Goal: Task Accomplishment & Management: Manage account settings

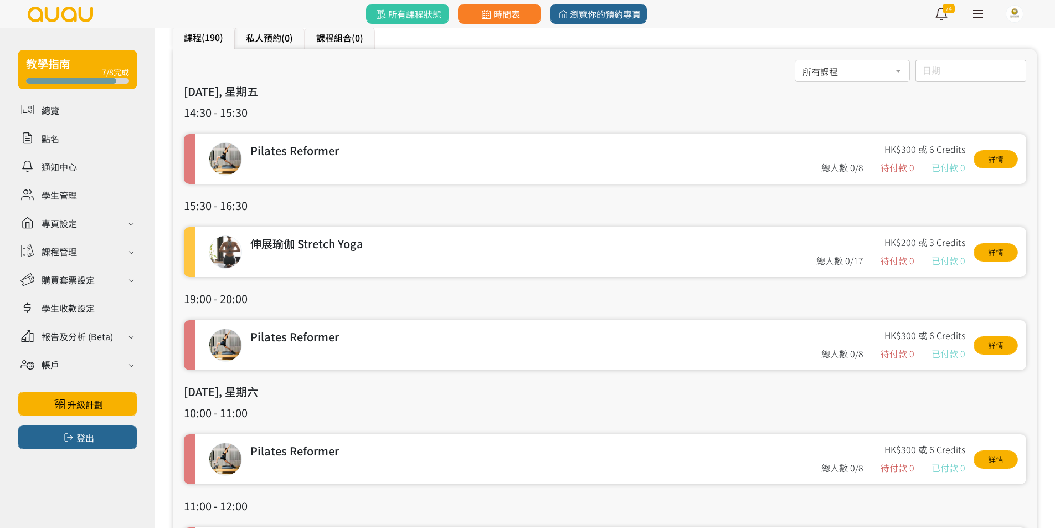
scroll to position [55, 0]
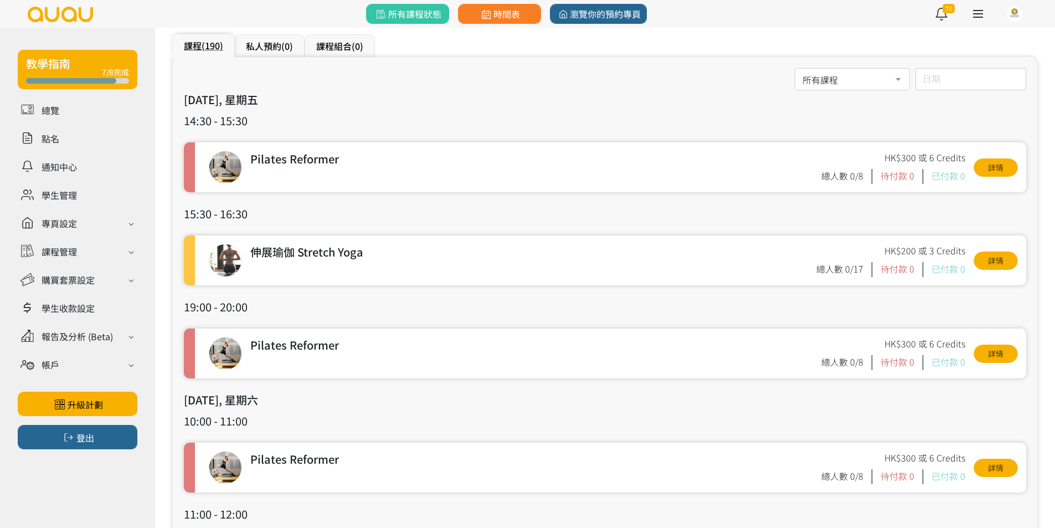
drag, startPoint x: 798, startPoint y: 224, endPoint x: 732, endPoint y: 113, distance: 129.7
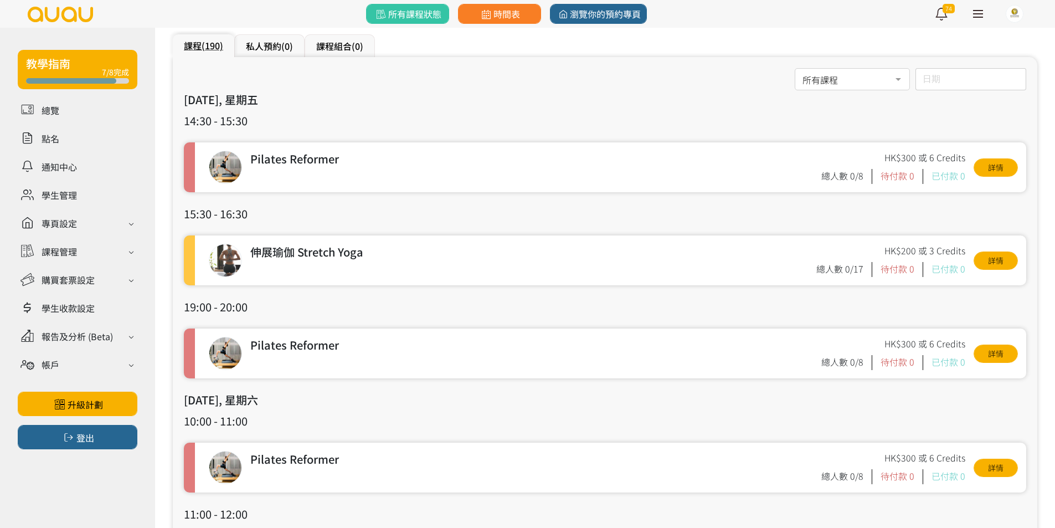
click at [717, 107] on h3 "2025/08/15, 星期五" at bounding box center [605, 99] width 842 height 17
drag, startPoint x: 717, startPoint y: 107, endPoint x: 719, endPoint y: 88, distance: 19.6
click at [718, 101] on h3 "2025/08/15, 星期五" at bounding box center [605, 99] width 842 height 17
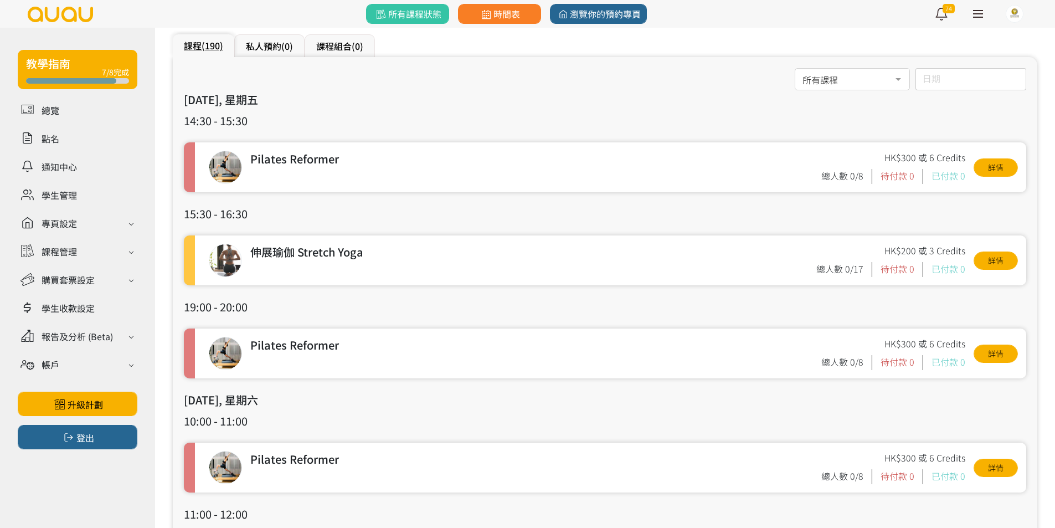
click at [718, 101] on h3 "2025/08/15, 星期五" at bounding box center [605, 99] width 842 height 17
drag, startPoint x: 718, startPoint y: 101, endPoint x: 714, endPoint y: 130, distance: 29.6
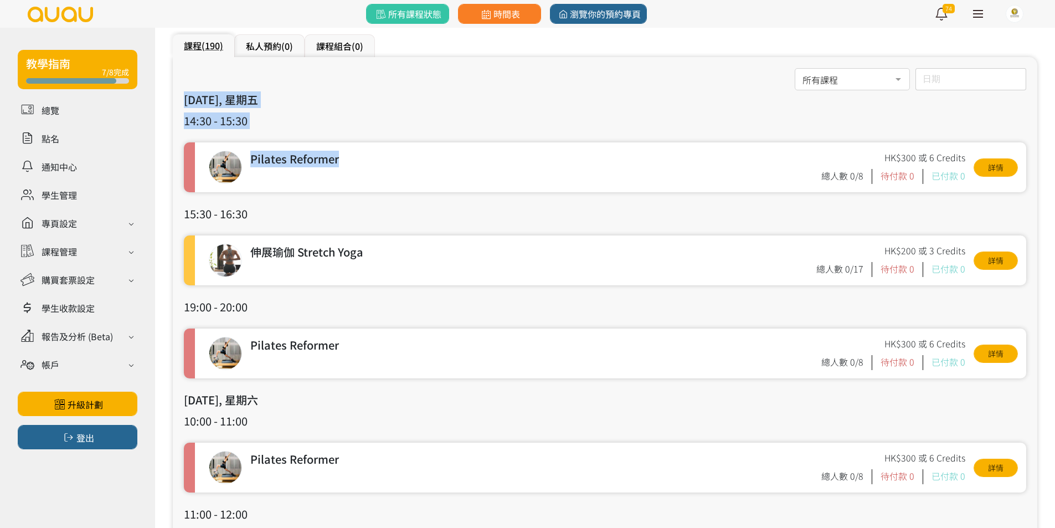
drag, startPoint x: 714, startPoint y: 130, endPoint x: 712, endPoint y: 104, distance: 26.1
click at [711, 103] on h3 "2025/08/15, 星期五" at bounding box center [605, 99] width 842 height 17
drag, startPoint x: 75, startPoint y: 202, endPoint x: 91, endPoint y: 187, distance: 21.5
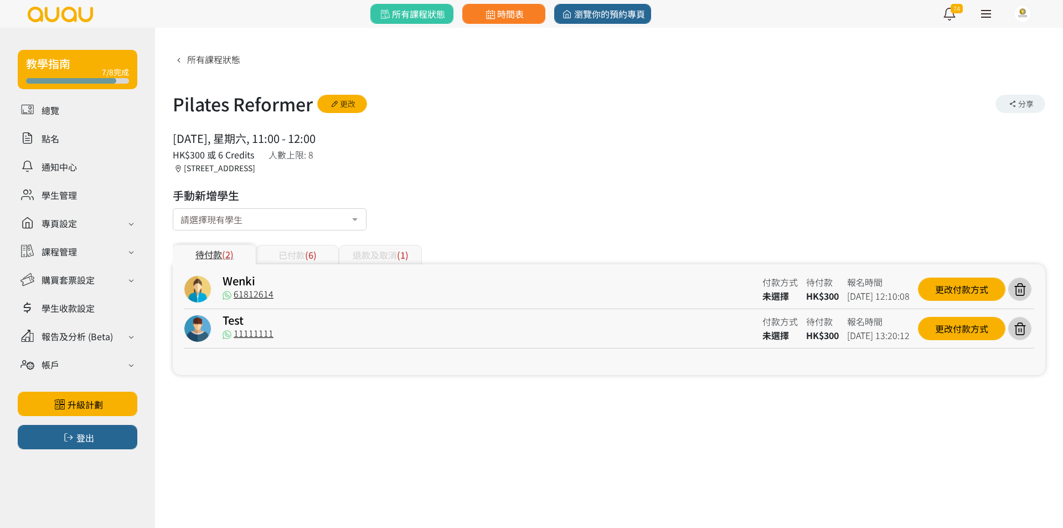
click at [313, 248] on div "已付款 (6)" at bounding box center [297, 254] width 83 height 19
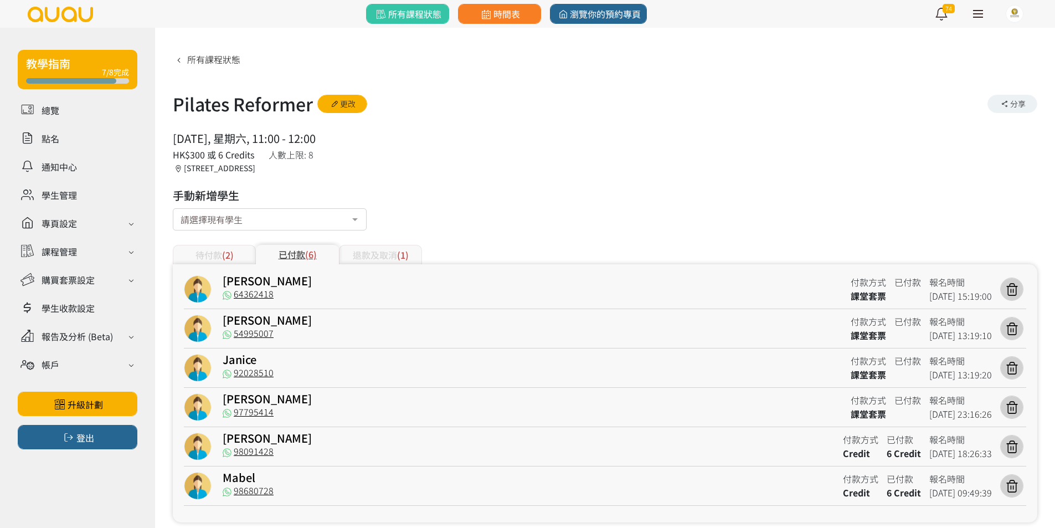
click at [376, 251] on div "退款及取消 (1)" at bounding box center [380, 254] width 83 height 19
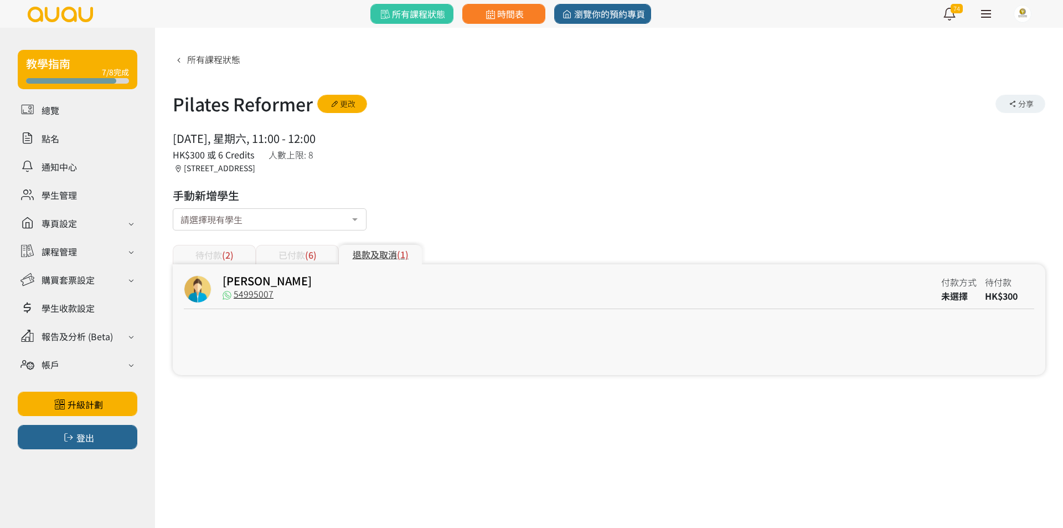
click at [295, 252] on div "已付款 (6)" at bounding box center [297, 254] width 83 height 19
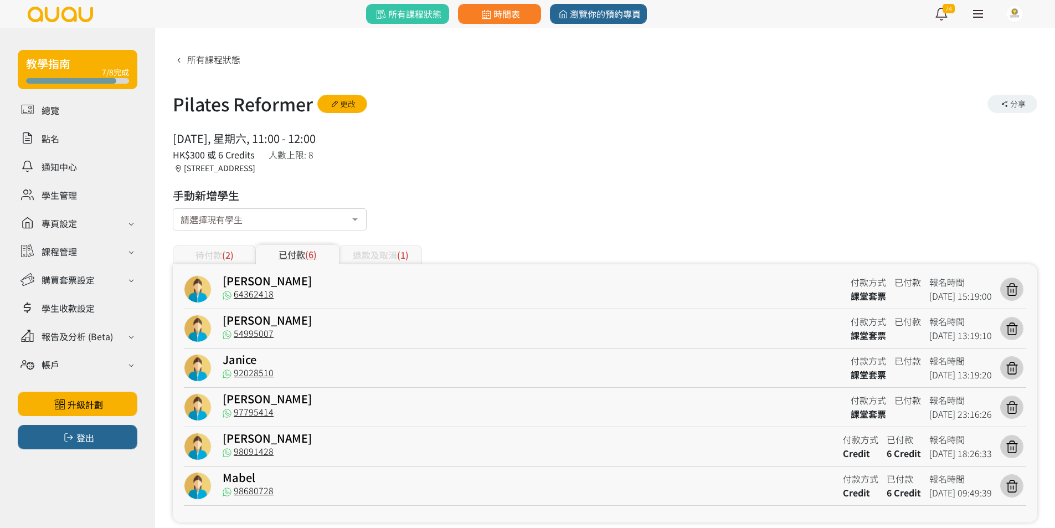
click at [218, 248] on div "待付款 (2)" at bounding box center [214, 254] width 83 height 19
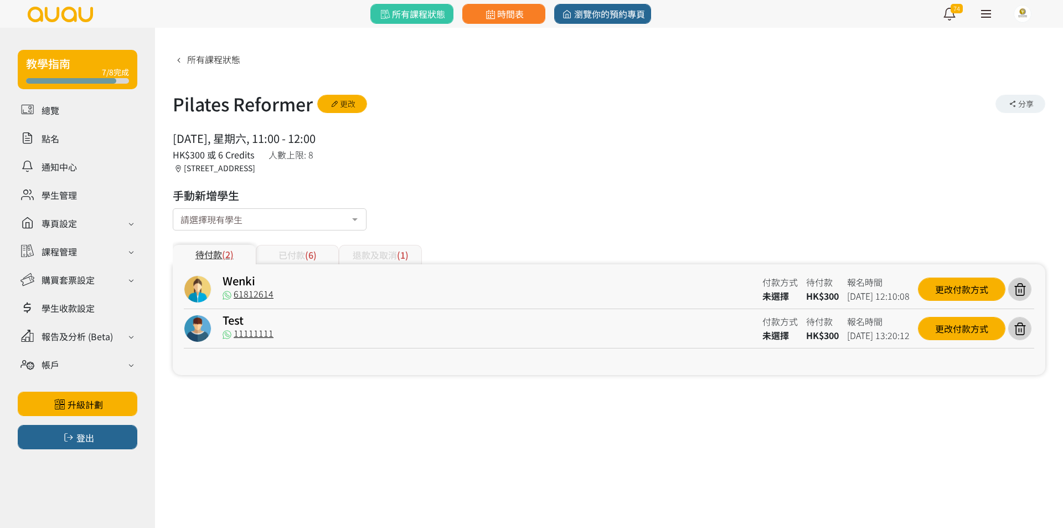
click at [266, 254] on div "已付款 (6)" at bounding box center [297, 254] width 83 height 19
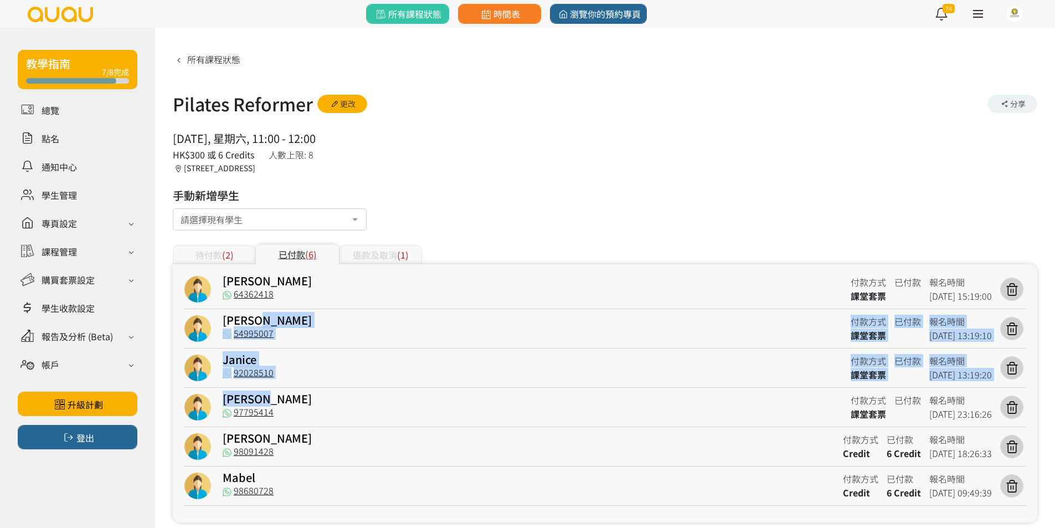
drag, startPoint x: 359, startPoint y: 390, endPoint x: 365, endPoint y: 316, distance: 75.0
click at [365, 316] on div "Carmen Chan 64362418 付款方式 課堂套票 已付款 報名時間 2025-07-29 15:19:00 Sandy 54995007 付款方式…" at bounding box center [605, 390] width 842 height 230
click at [365, 316] on div "Sandy" at bounding box center [533, 322] width 620 height 14
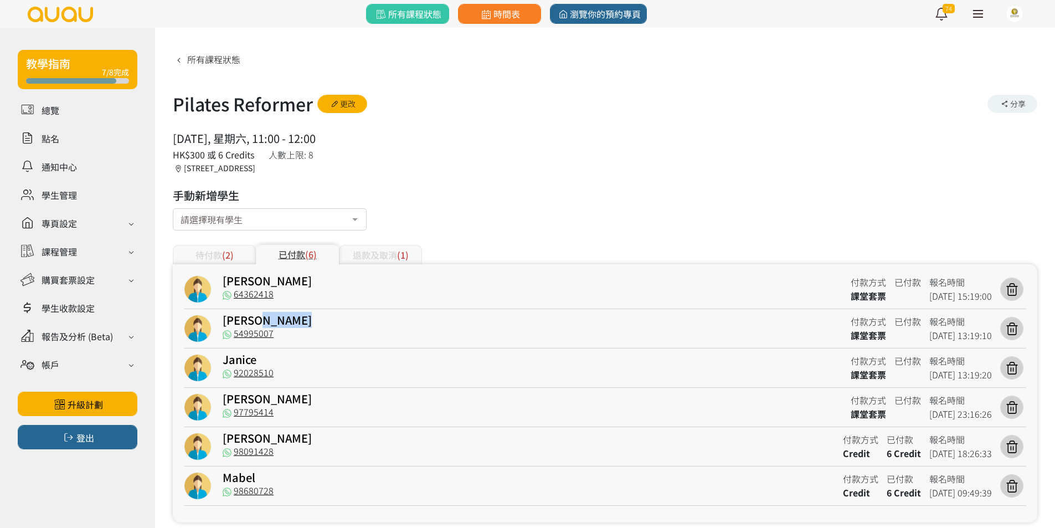
click at [365, 315] on div "Sandy" at bounding box center [533, 322] width 620 height 14
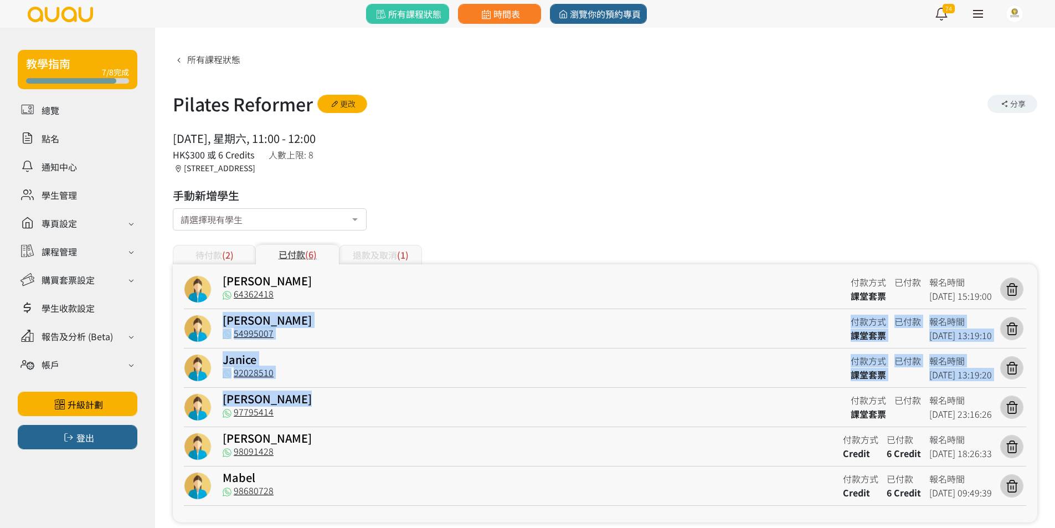
drag, startPoint x: 365, startPoint y: 315, endPoint x: 410, endPoint y: 401, distance: 97.1
click at [410, 401] on div "Carmen Chan 64362418 付款方式 課堂套票 已付款 報名時間 2025-07-29 15:19:00 Sandy 54995007 付款方式…" at bounding box center [605, 390] width 842 height 230
click at [409, 408] on div "97795414" at bounding box center [533, 414] width 620 height 14
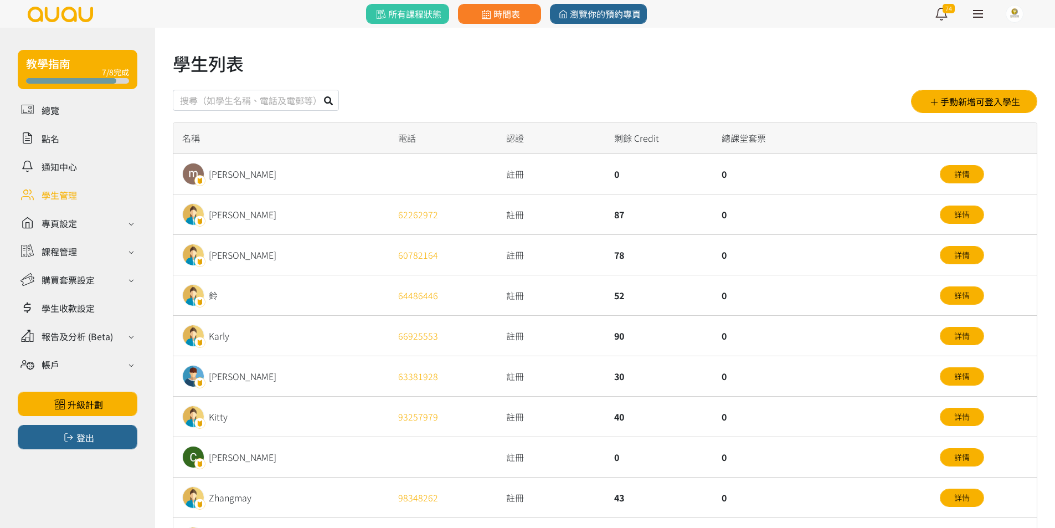
click at [199, 105] on input "text" at bounding box center [256, 100] width 166 height 21
type input "[PERSON_NAME]"
click at [318, 90] on button at bounding box center [328, 100] width 21 height 21
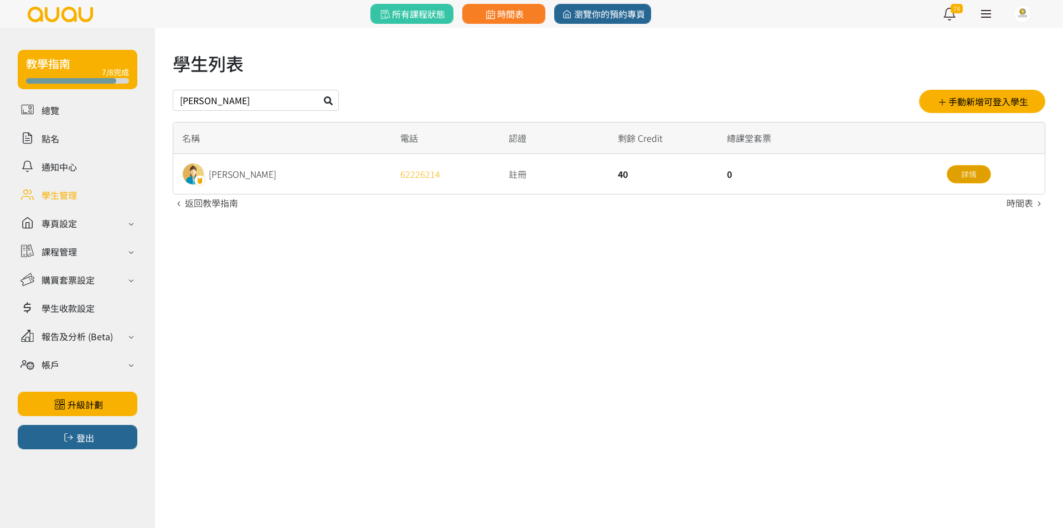
click at [959, 172] on link "詳情" at bounding box center [969, 174] width 44 height 18
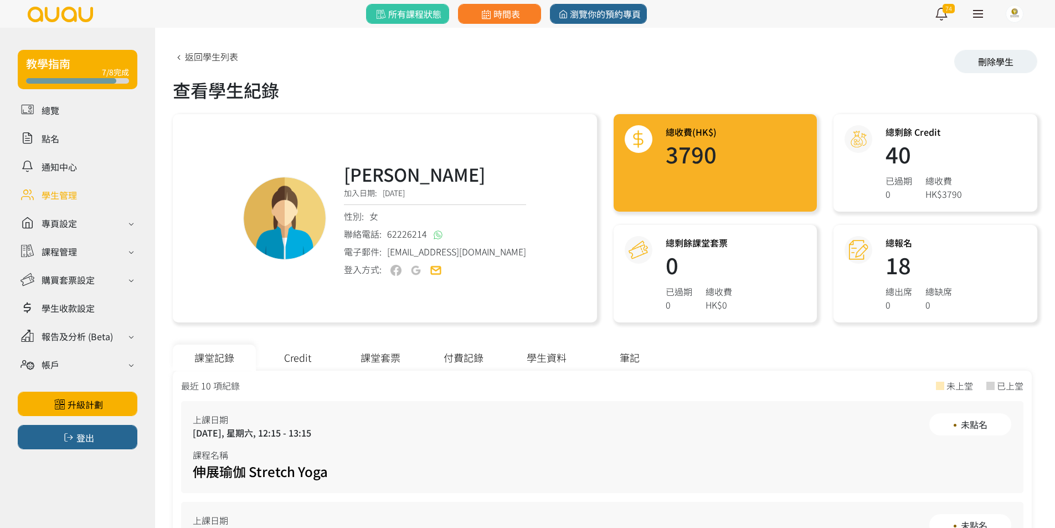
click at [292, 359] on div "Credit" at bounding box center [297, 357] width 83 height 26
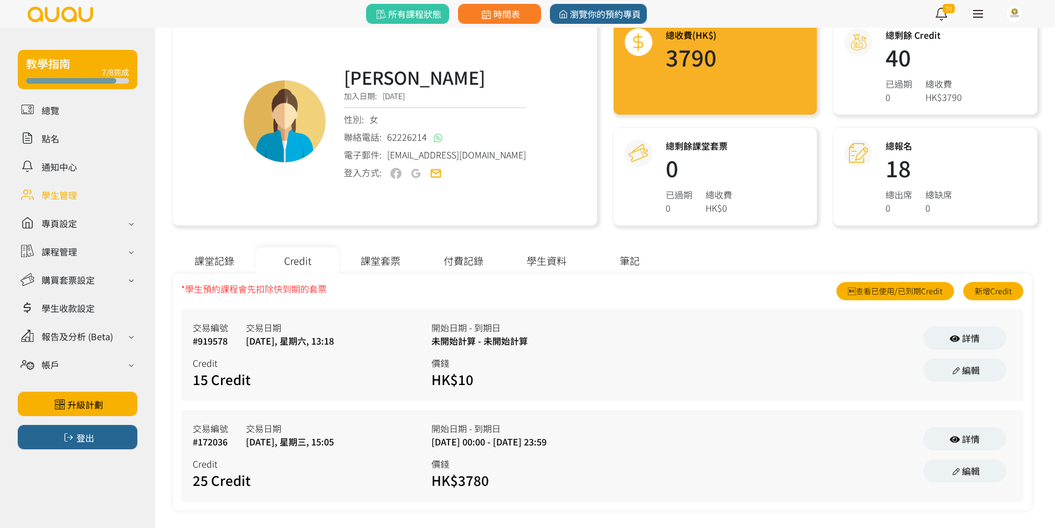
scroll to position [105, 0]
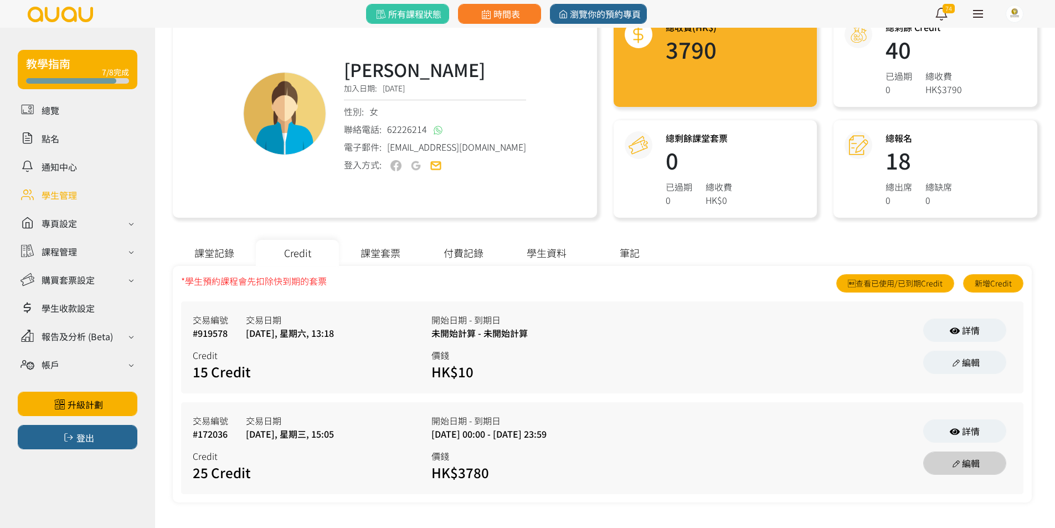
click at [952, 463] on icon at bounding box center [956, 463] width 12 height 9
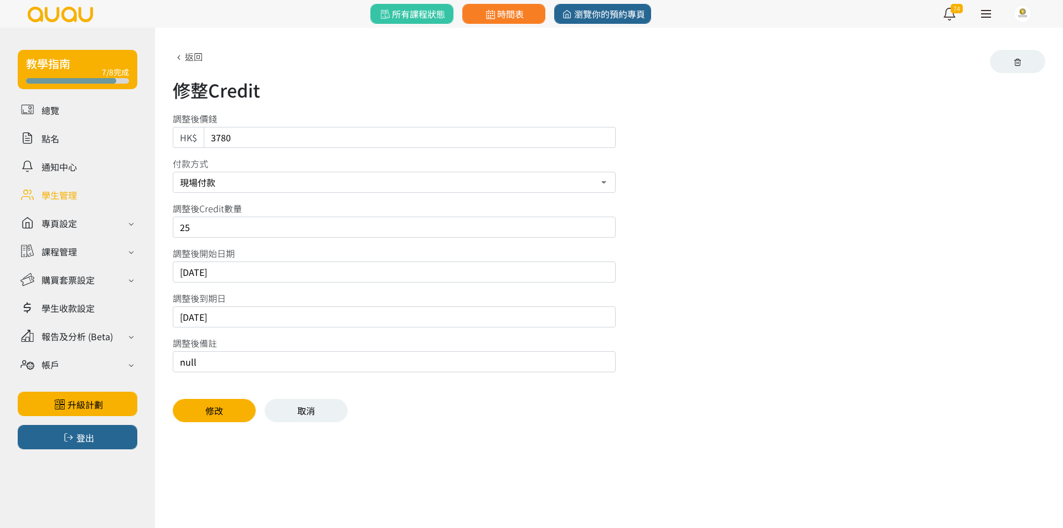
click at [280, 313] on input "[DATE]" at bounding box center [394, 316] width 443 height 21
type input "[DATE]"
click at [225, 407] on button "修改" at bounding box center [214, 410] width 83 height 23
